Goal: Transaction & Acquisition: Book appointment/travel/reservation

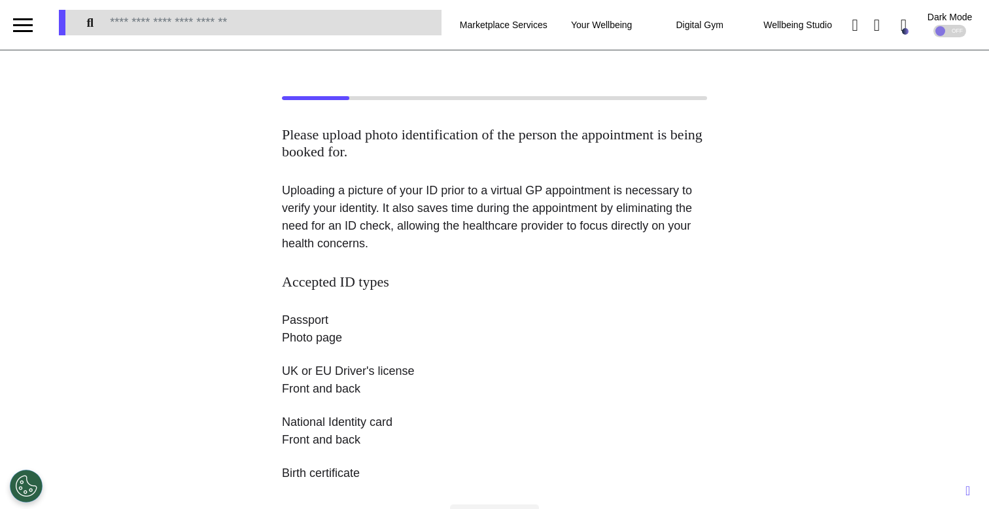
scroll to position [407, 0]
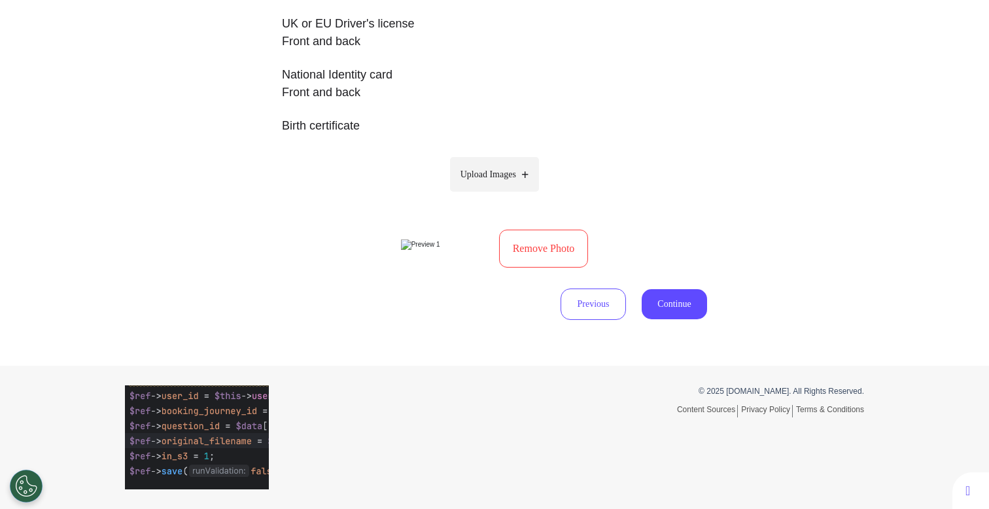
click at [515, 236] on button "Remove Photo" at bounding box center [544, 249] width 90 height 38
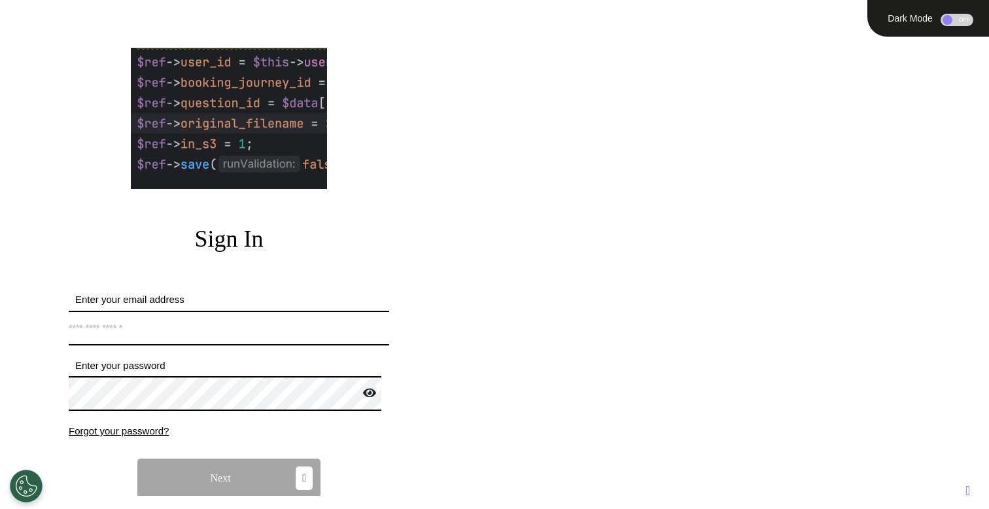
click at [224, 329] on input "Enter your email address" at bounding box center [229, 328] width 320 height 35
click at [344, 197] on div at bounding box center [228, 118] width 451 height 161
click at [259, 319] on input "Enter your email address" at bounding box center [229, 328] width 320 height 35
type input "**********"
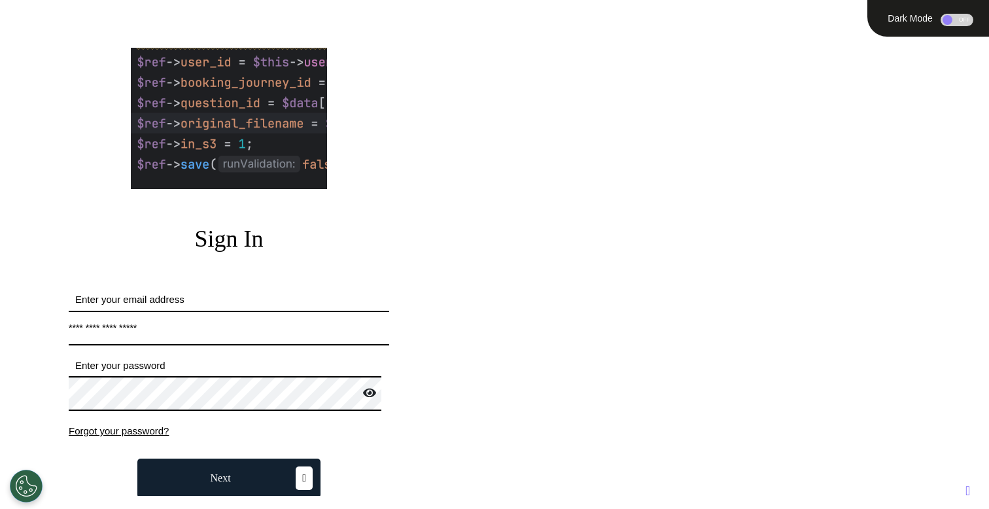
click at [203, 471] on button "Next" at bounding box center [228, 477] width 183 height 39
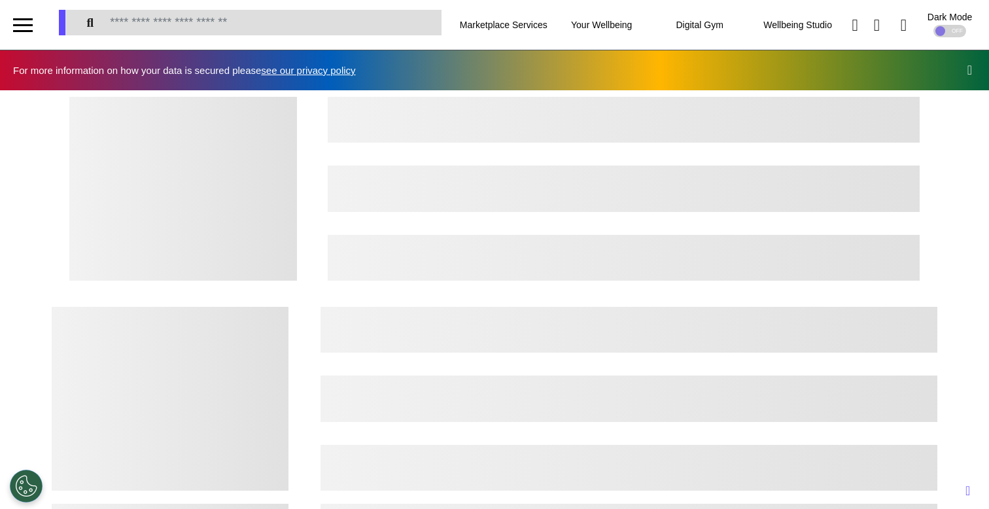
click at [23, 23] on div at bounding box center [23, 25] width 20 height 22
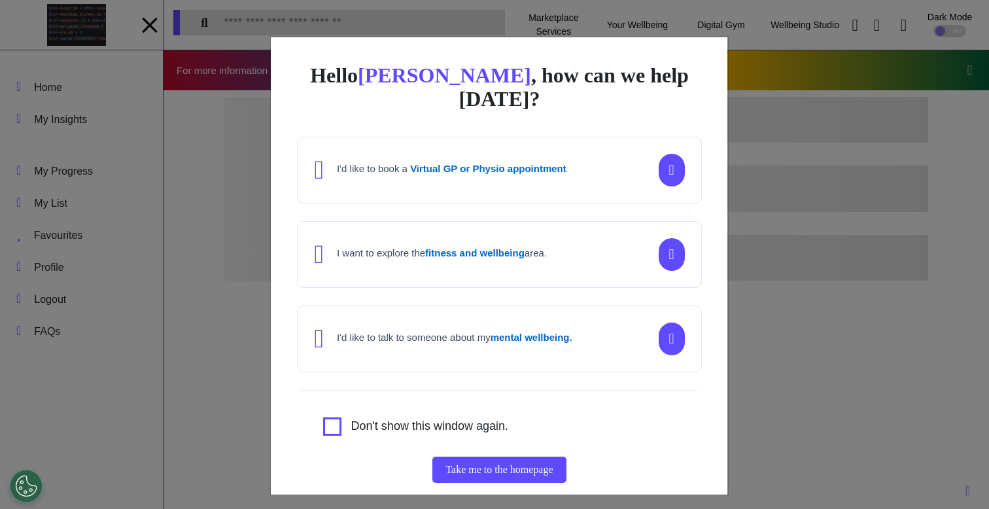
click at [150, 29] on div "Hello Ahmed , how can we help today? I'd like to book a Virtual GP or Physio ap…" at bounding box center [494, 254] width 989 height 509
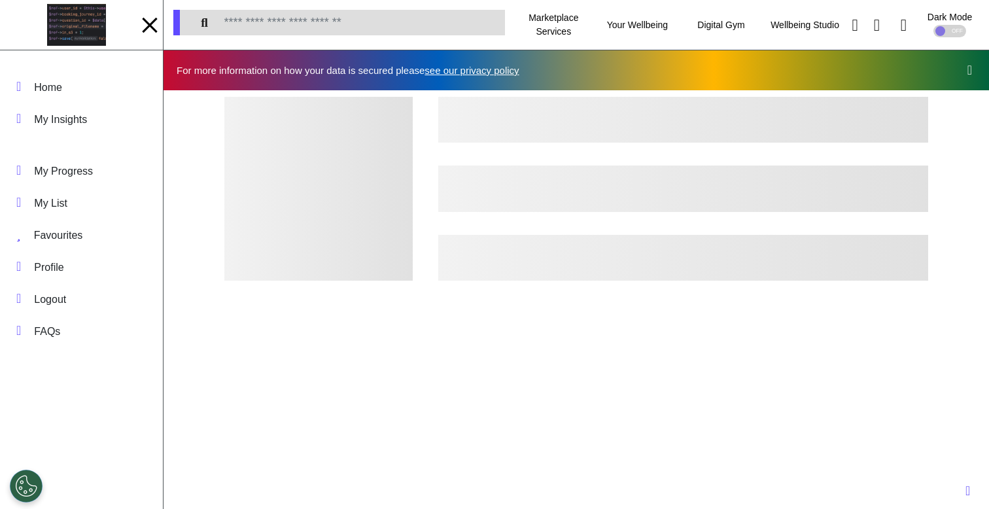
scroll to position [0, 494]
click at [150, 31] on div at bounding box center [150, 25] width 20 height 22
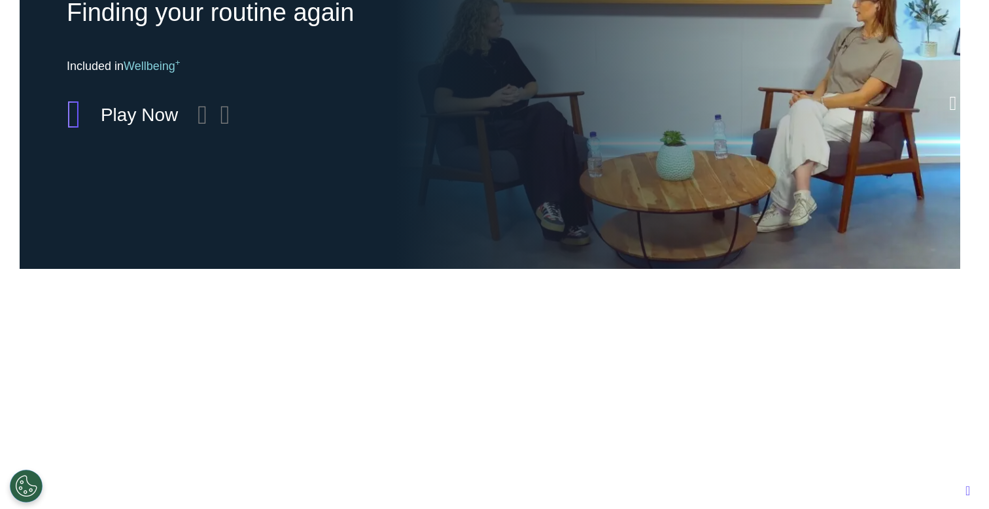
scroll to position [970, 0]
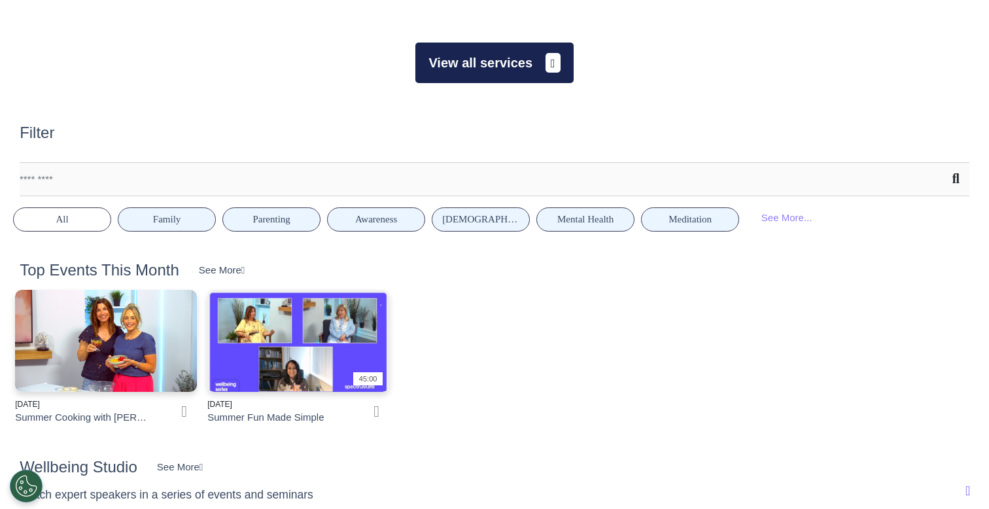
click at [528, 77] on button "View all services" at bounding box center [494, 63] width 158 height 41
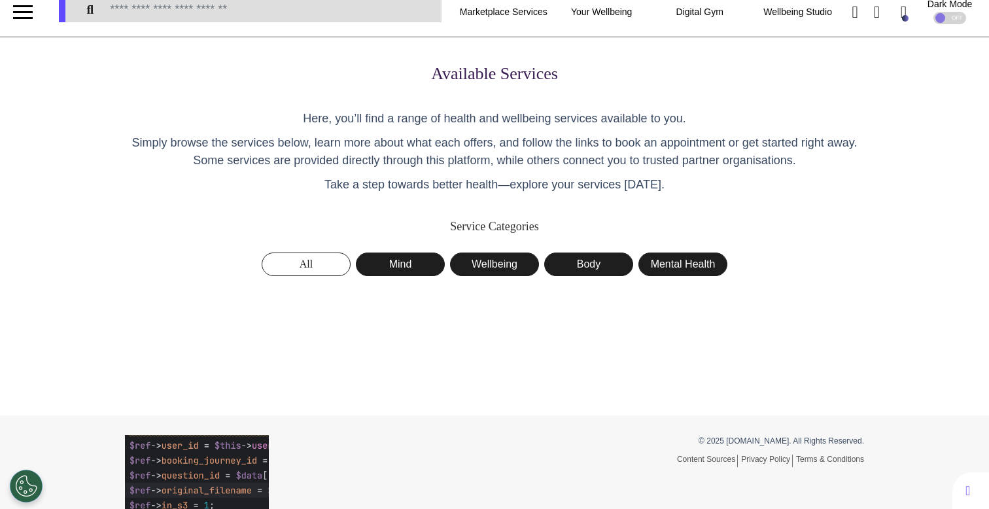
scroll to position [61, 0]
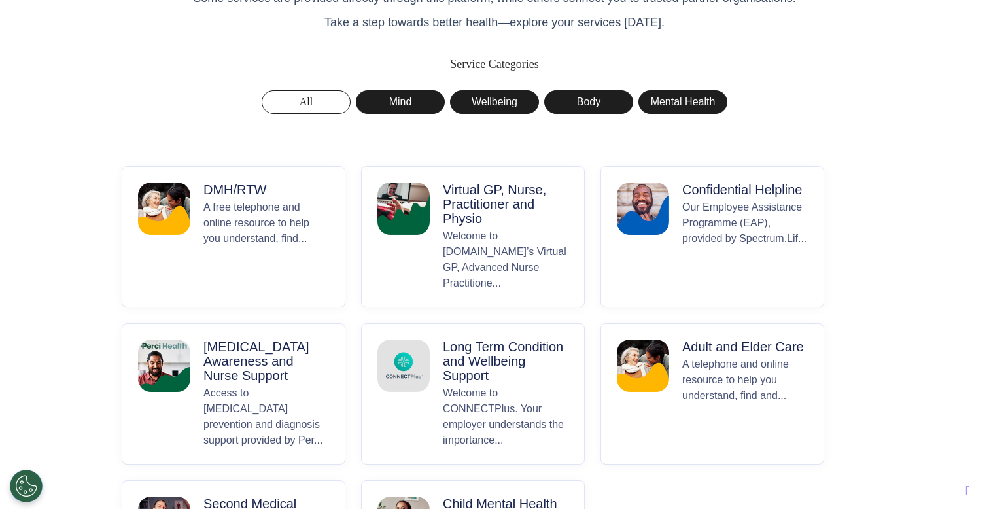
click at [473, 235] on p "Welcome to Spectrum.Life’s Virtual GP, Advanced Nurse Practitione..." at bounding box center [506, 259] width 126 height 63
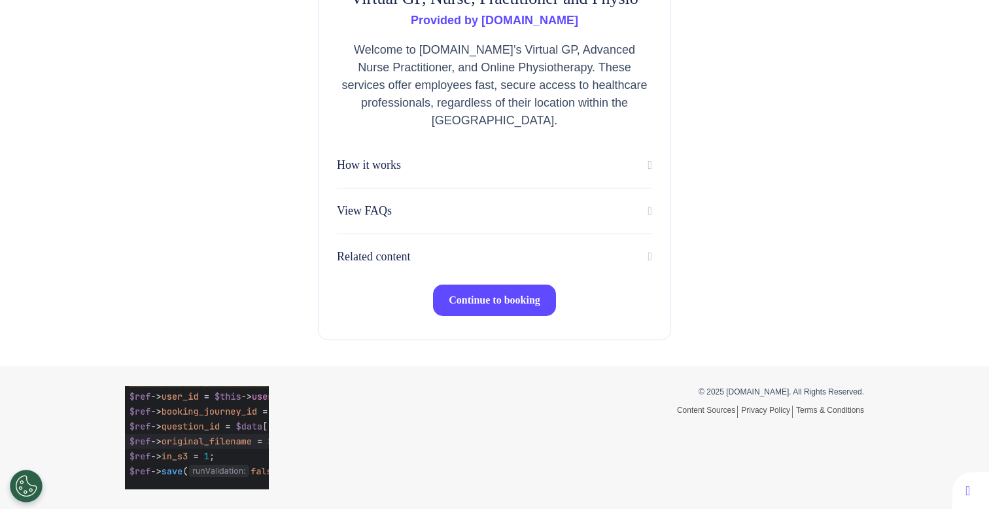
click at [462, 307] on button "Continue to booking" at bounding box center [494, 299] width 123 height 31
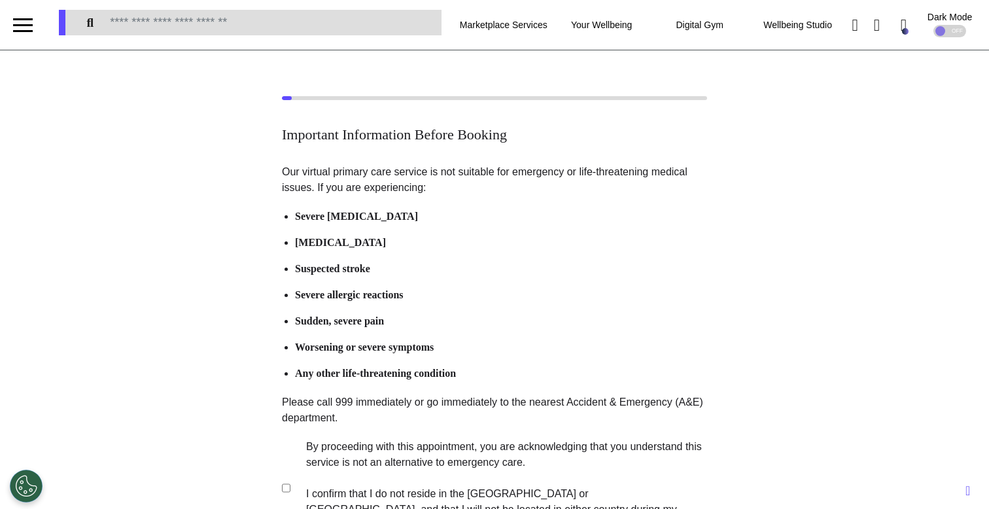
scroll to position [260, 0]
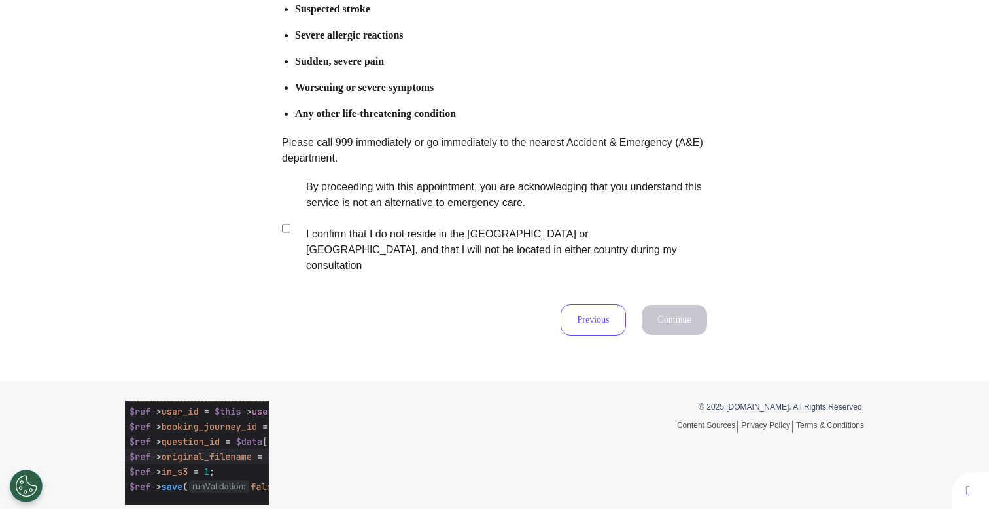
click at [460, 202] on label "By proceeding with this appointment, you are acknowledging that you understand …" at bounding box center [497, 226] width 409 height 94
click at [690, 316] on button "Continue" at bounding box center [673, 320] width 65 height 30
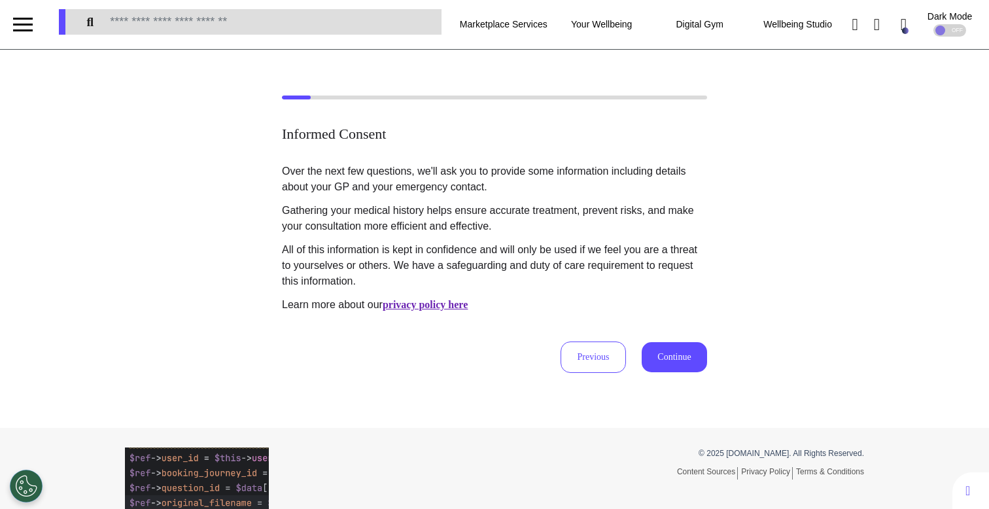
scroll to position [0, 0]
click at [658, 356] on button "Continue" at bounding box center [673, 358] width 65 height 30
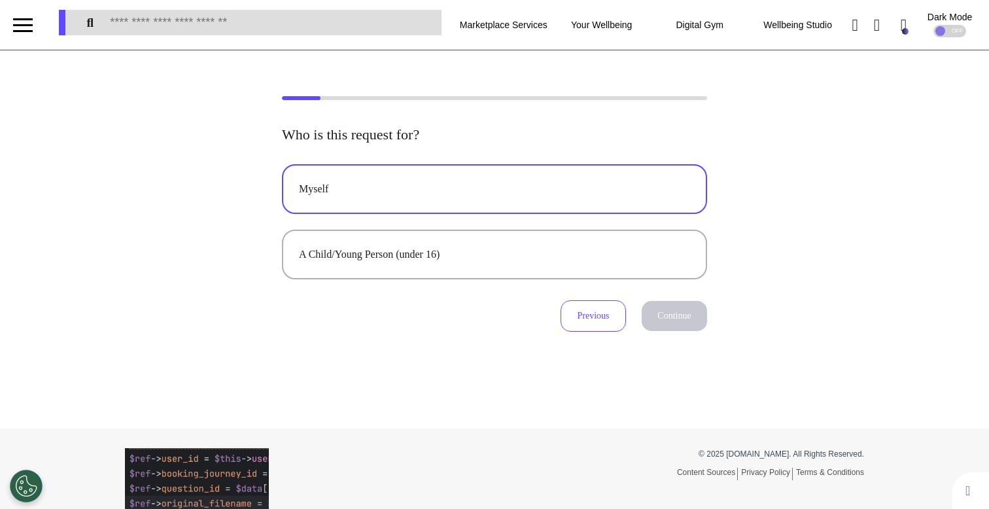
click at [430, 192] on div "Myself" at bounding box center [494, 189] width 391 height 16
click at [679, 319] on button "Continue" at bounding box center [673, 316] width 65 height 30
select select "*****"
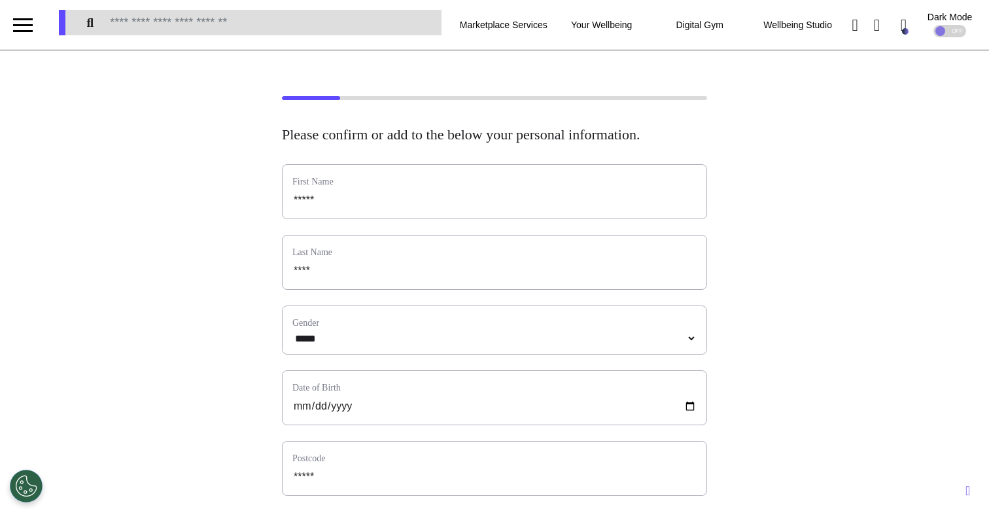
scroll to position [652, 0]
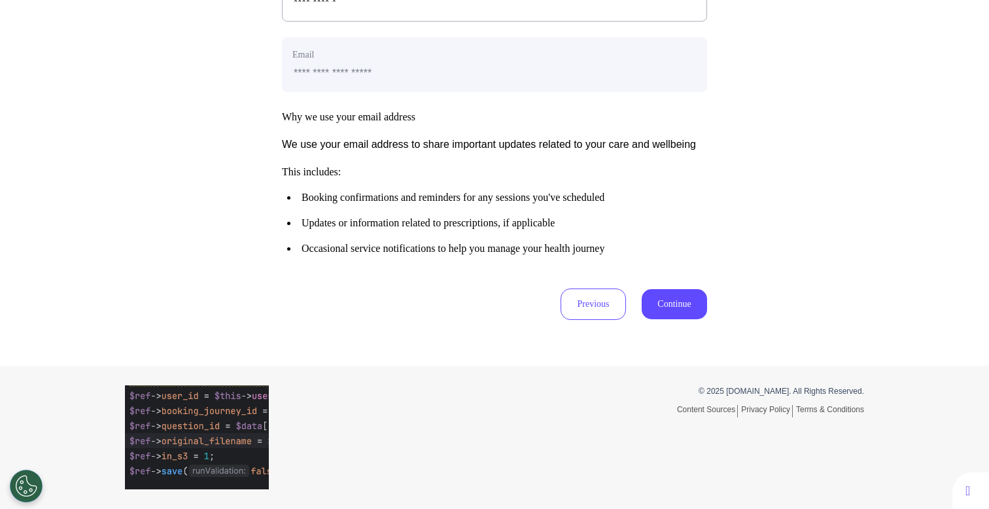
click at [662, 305] on button "Continue" at bounding box center [673, 304] width 65 height 30
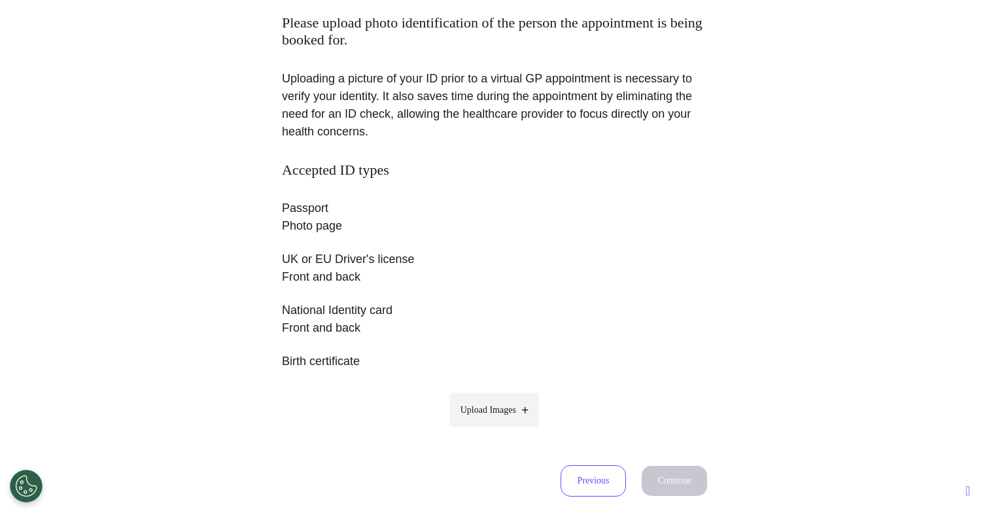
scroll to position [116, 0]
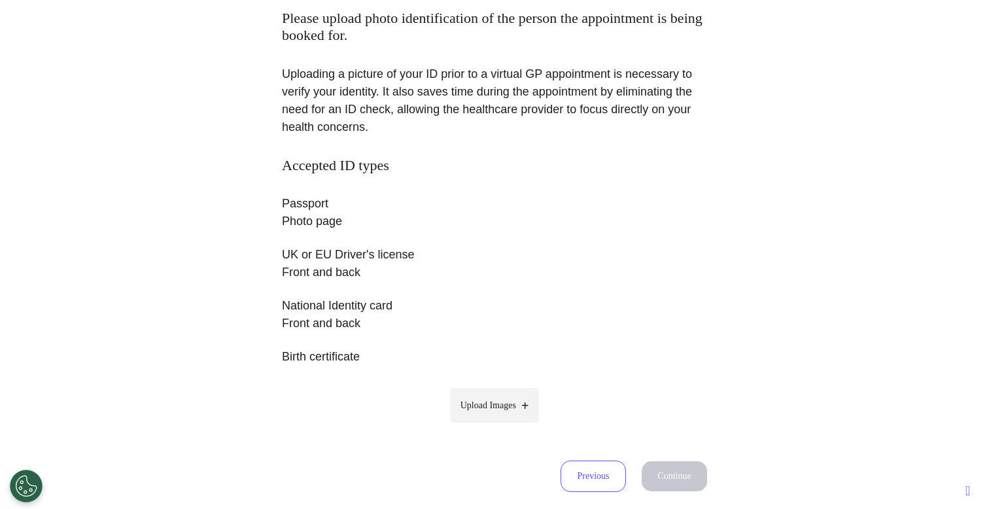
click at [483, 401] on span "Upload Images" at bounding box center [488, 405] width 56 height 14
click at [483, 426] on input "Upload Images" at bounding box center [494, 433] width 124 height 14
type input "**********"
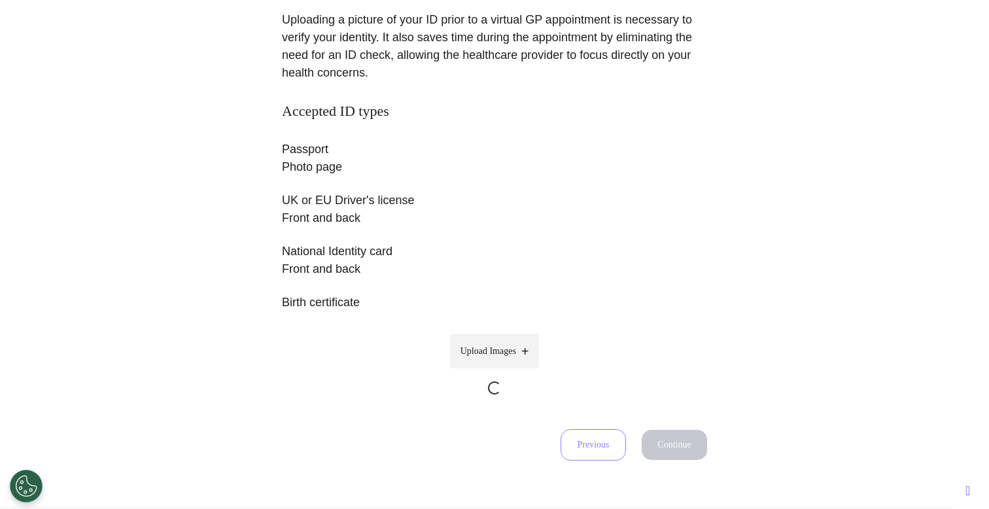
scroll to position [175, 0]
